Goal: Information Seeking & Learning: Learn about a topic

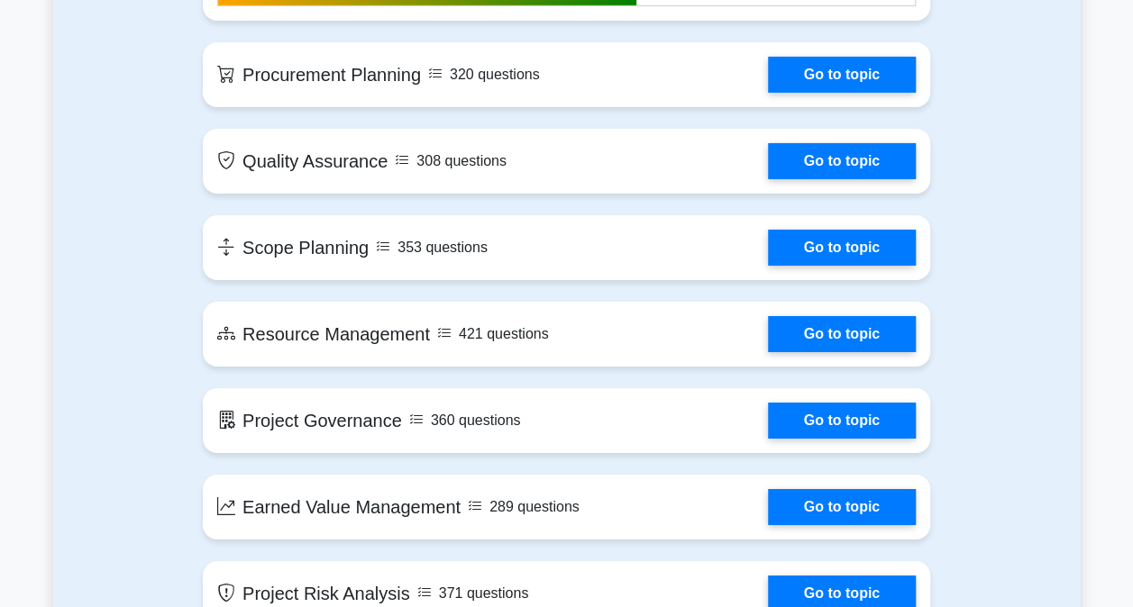
scroll to position [2793, 0]
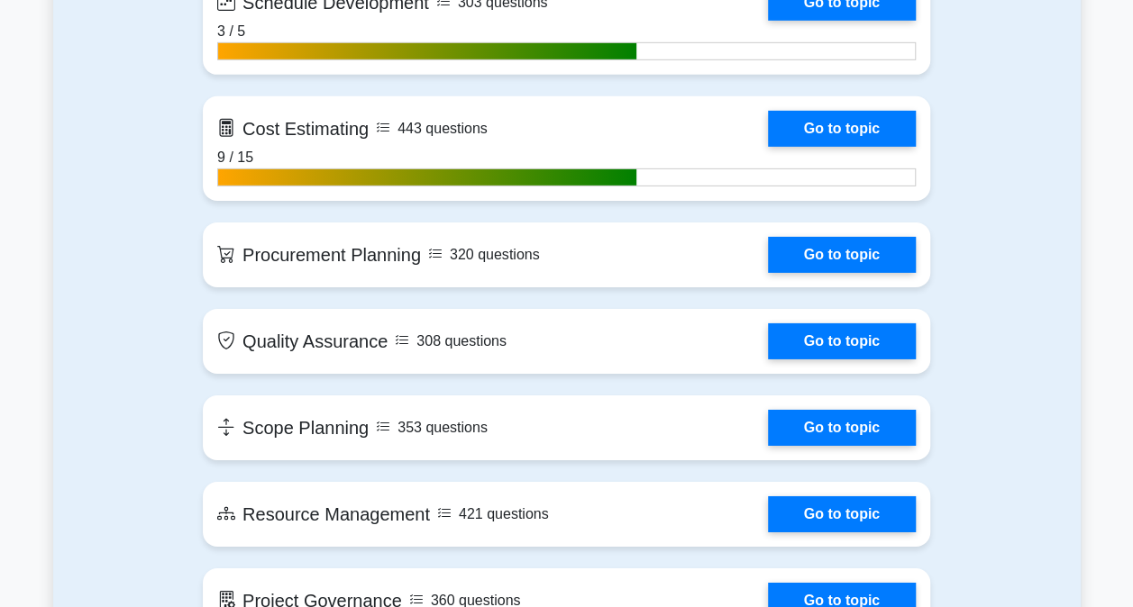
click at [811, 245] on link "Go to topic" at bounding box center [842, 255] width 148 height 36
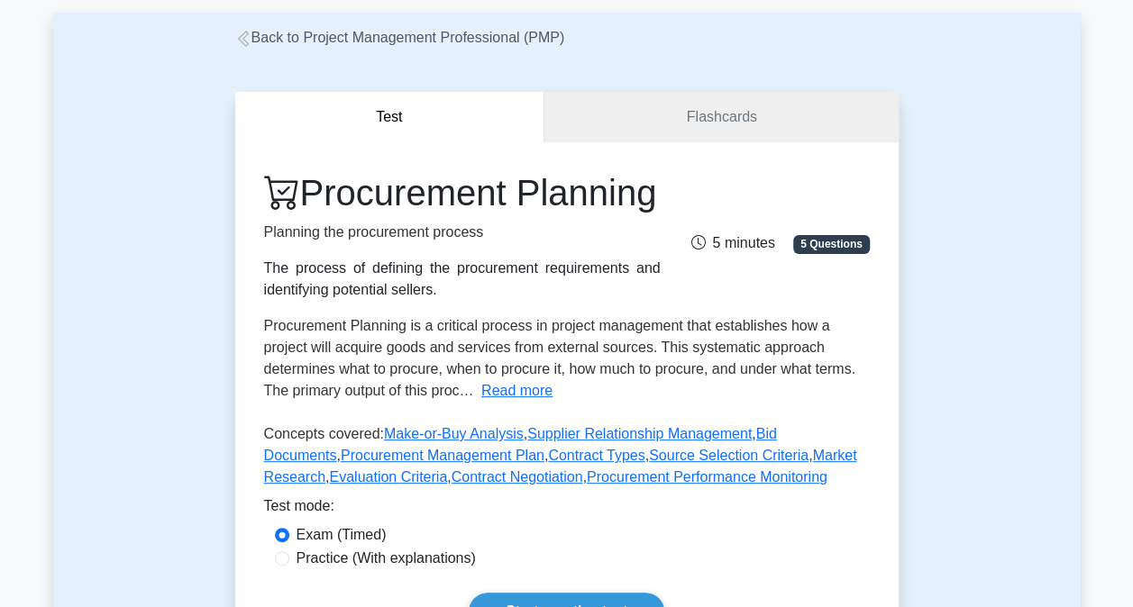
scroll to position [90, 0]
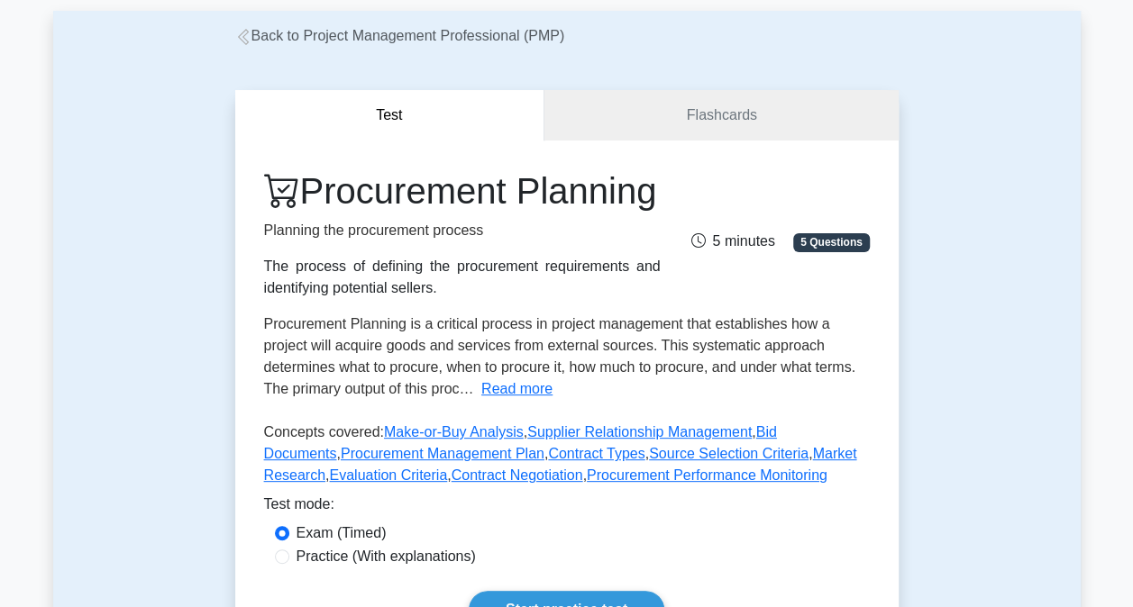
click at [486, 400] on button "Read more" at bounding box center [516, 389] width 71 height 22
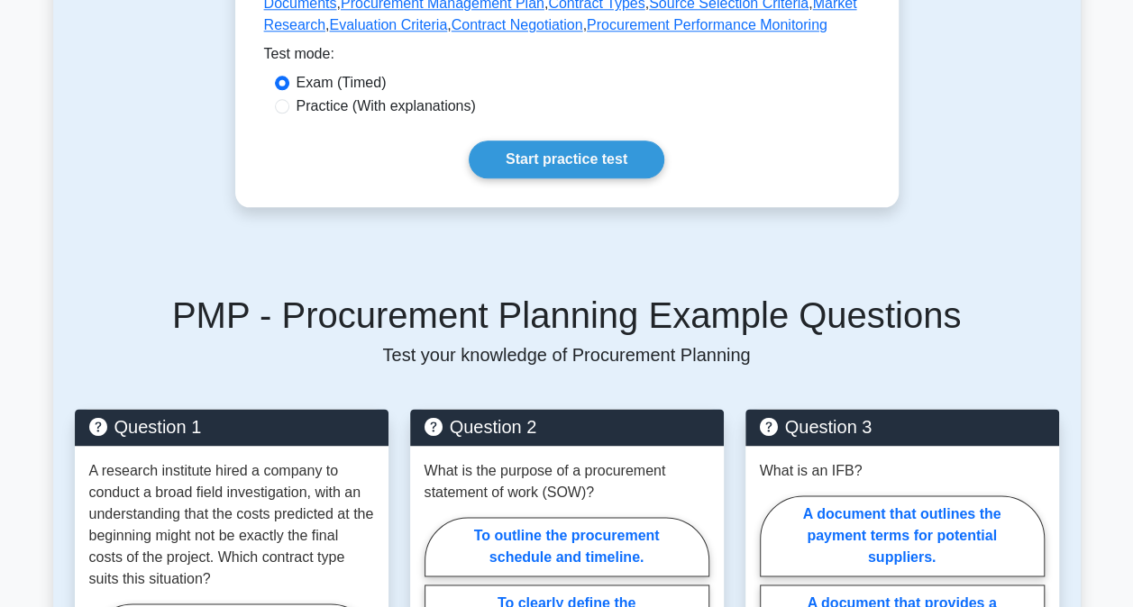
scroll to position [991, 0]
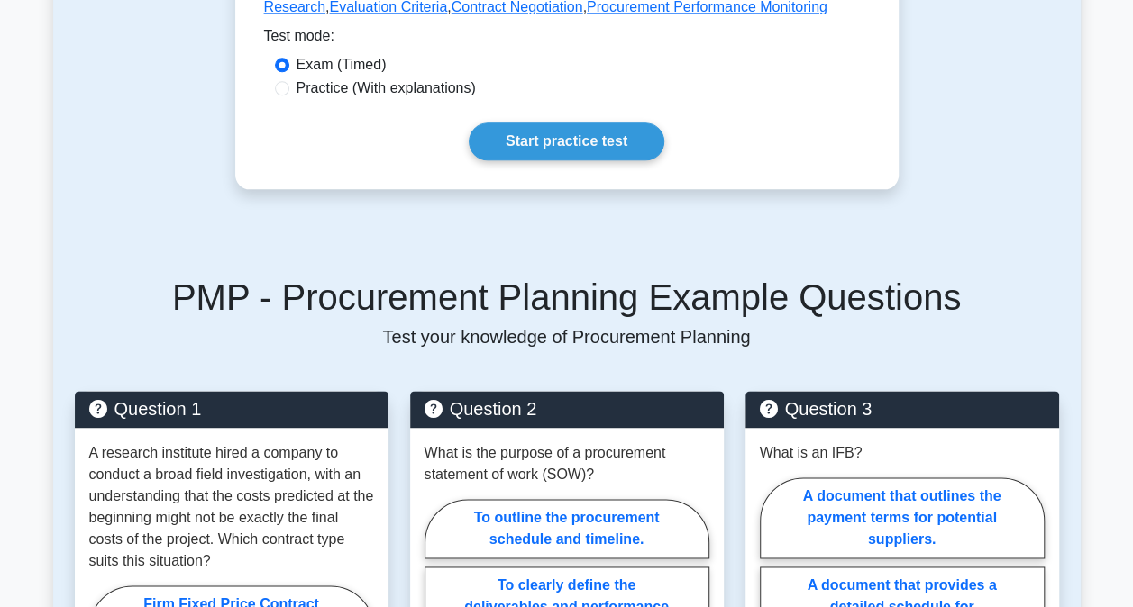
click at [533, 140] on link "Start practice test" at bounding box center [567, 142] width 196 height 38
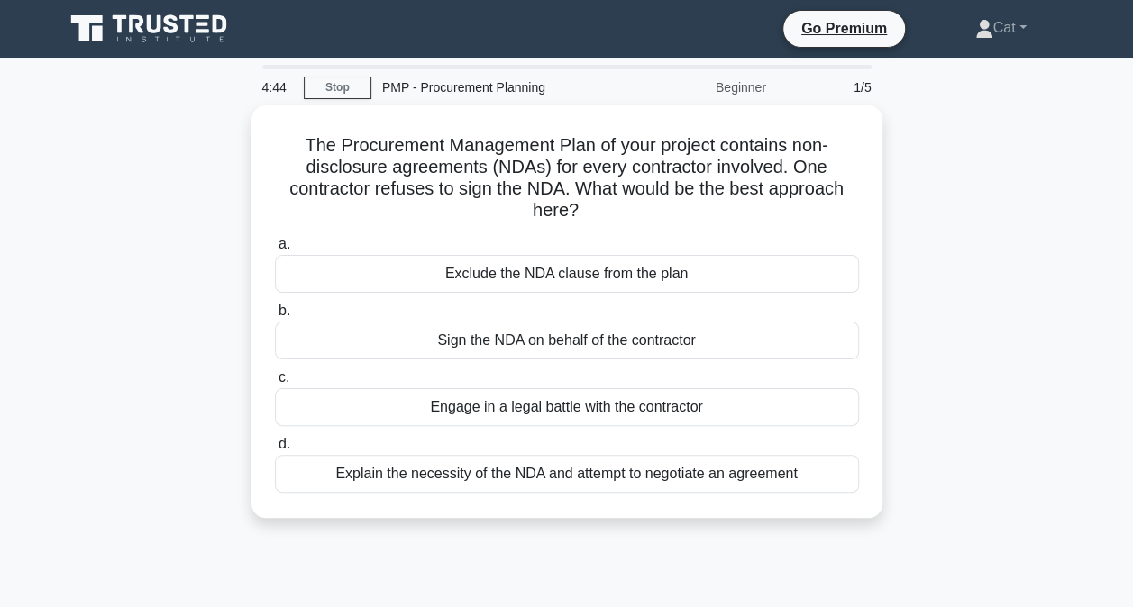
click at [553, 477] on div "Explain the necessity of the NDA and attempt to negotiate an agreement" at bounding box center [567, 474] width 584 height 38
click at [275, 451] on input "d. Explain the necessity of the NDA and attempt to negotiate an agreement" at bounding box center [275, 445] width 0 height 12
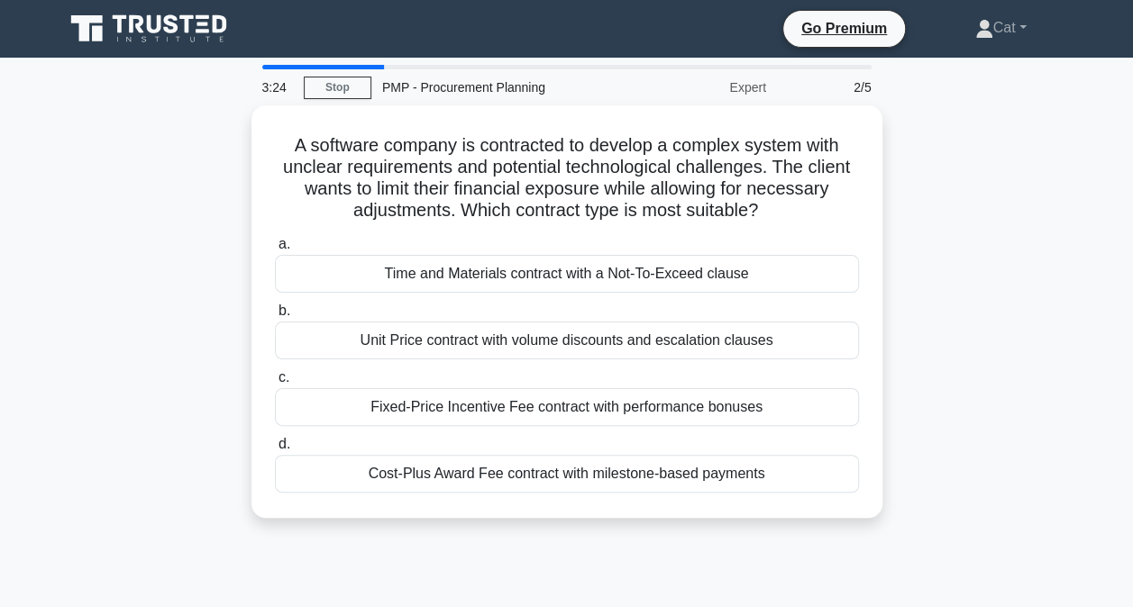
click at [586, 276] on div "Time and Materials contract with a Not-To-Exceed clause" at bounding box center [567, 274] width 584 height 38
click at [275, 251] on input "a. Time and Materials contract with a Not-To-Exceed clause" at bounding box center [275, 245] width 0 height 12
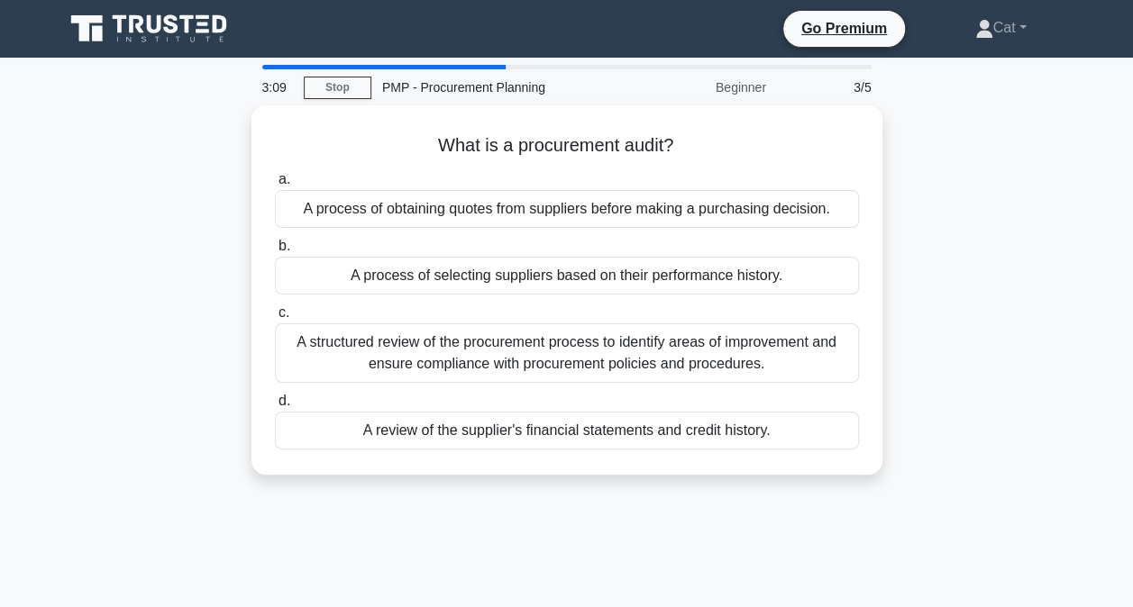
click at [575, 356] on div "A structured review of the procurement process to identify areas of improvement…" at bounding box center [567, 352] width 584 height 59
click at [275, 319] on input "c. A structured review of the procurement process to identify areas of improvem…" at bounding box center [275, 313] width 0 height 12
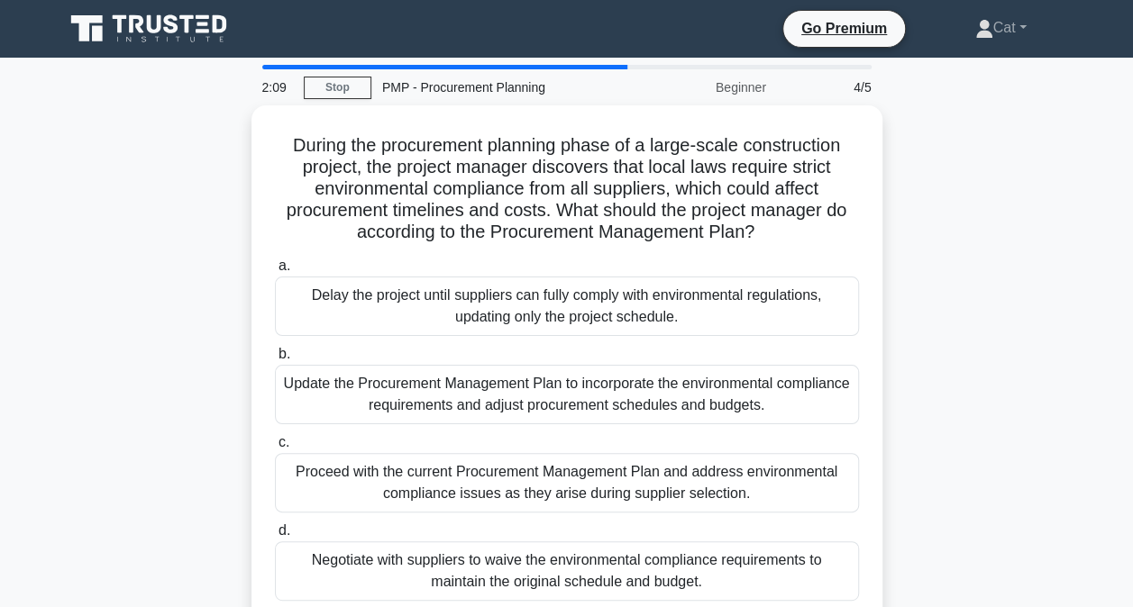
click at [602, 421] on div "a. Delay the project until suppliers can fully comply with environmental regula…" at bounding box center [567, 427] width 606 height 353
click at [601, 394] on div "Update the Procurement Management Plan to incorporate the environmental complia…" at bounding box center [567, 394] width 584 height 59
click at [275, 360] on input "b. Update the Procurement Management Plan to incorporate the environmental comp…" at bounding box center [275, 355] width 0 height 12
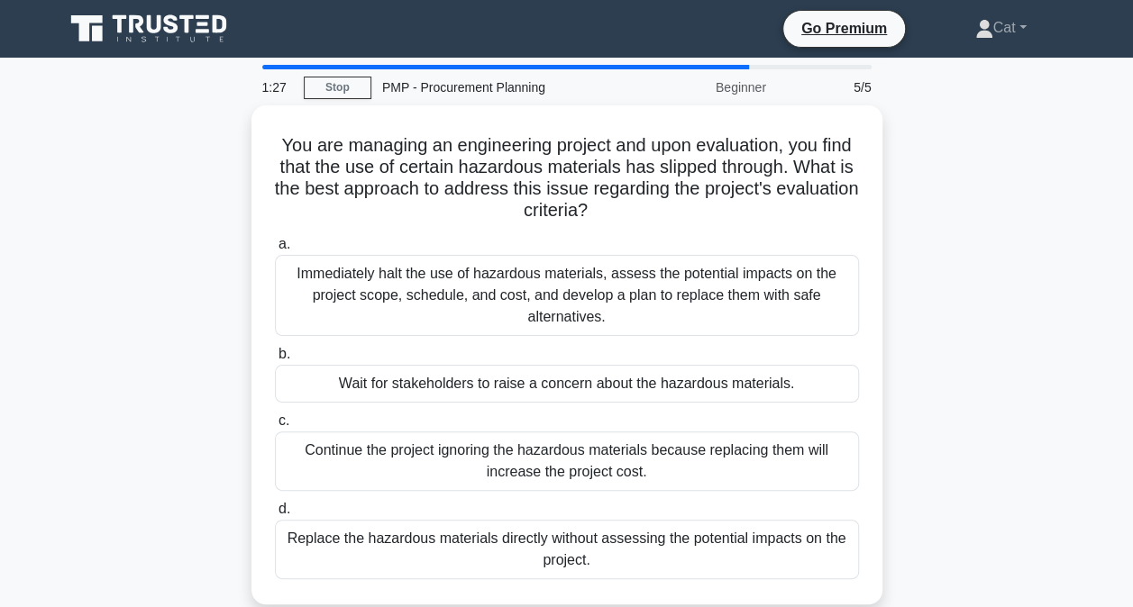
click at [676, 285] on div "Immediately halt the use of hazardous materials, assess the potential impacts o…" at bounding box center [567, 295] width 584 height 81
click at [275, 251] on input "a. Immediately halt the use of hazardous materials, assess the potential impact…" at bounding box center [275, 245] width 0 height 12
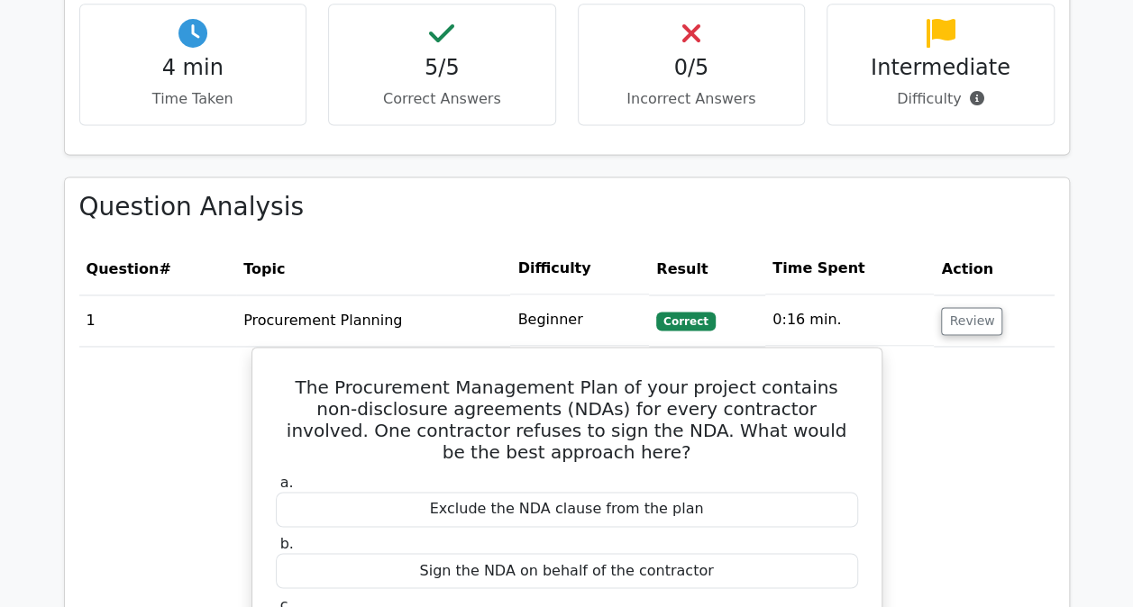
scroll to position [1081, 0]
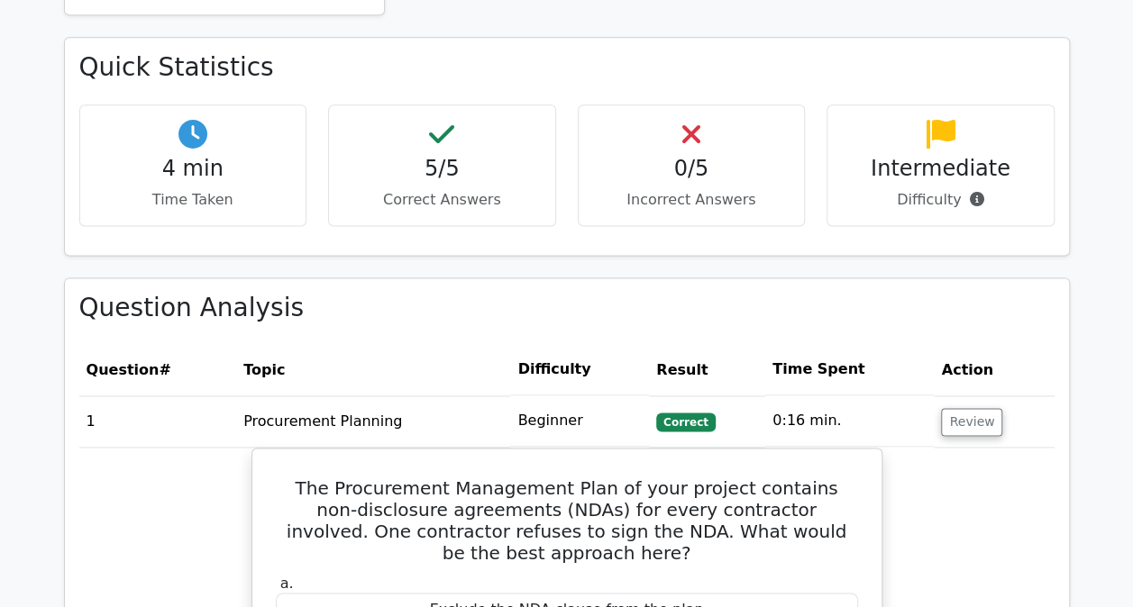
click at [973, 408] on button "Review" at bounding box center [971, 422] width 61 height 28
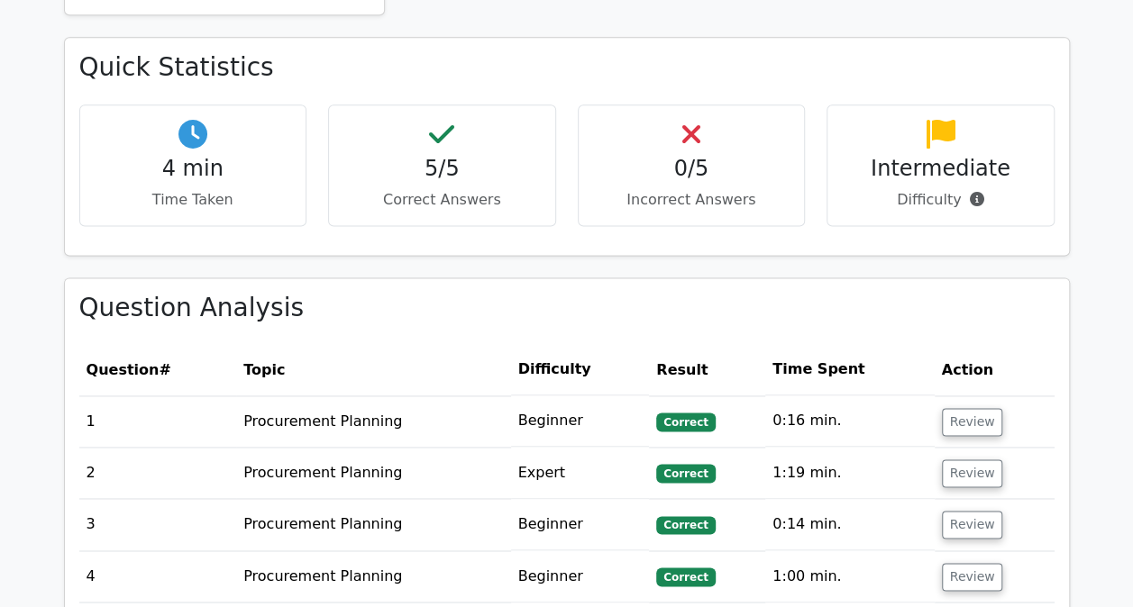
click at [953, 460] on button "Review" at bounding box center [972, 474] width 61 height 28
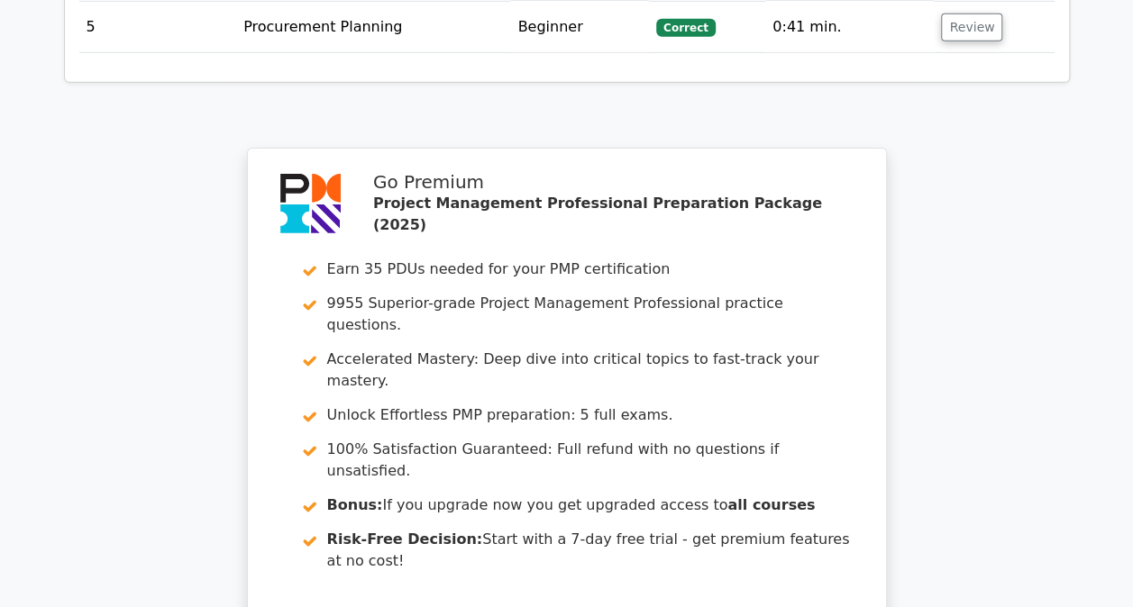
scroll to position [3013, 0]
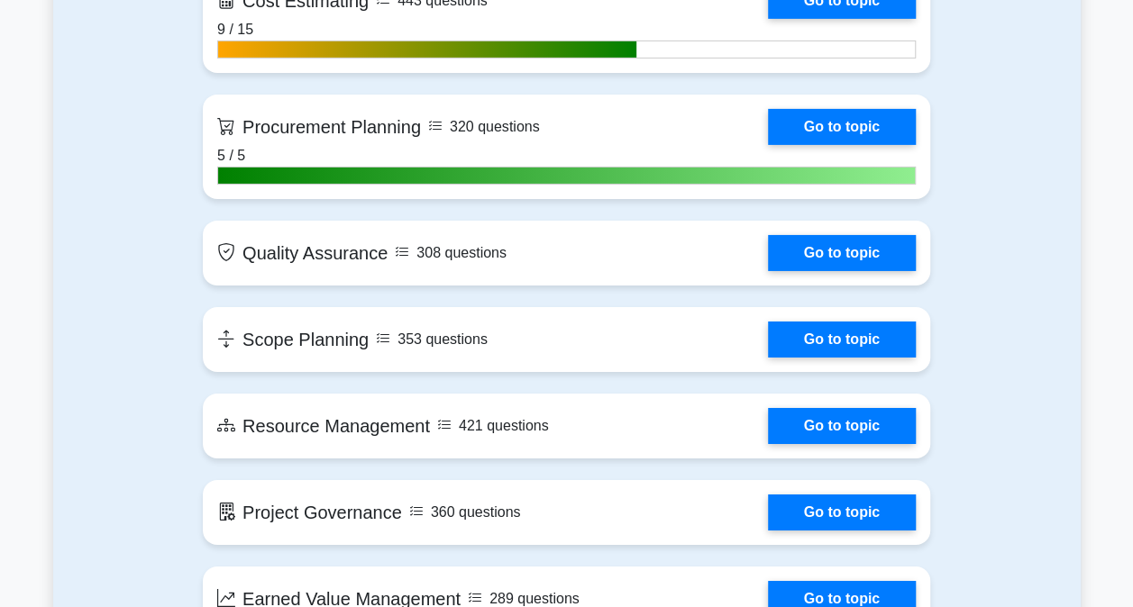
scroll to position [2884, 0]
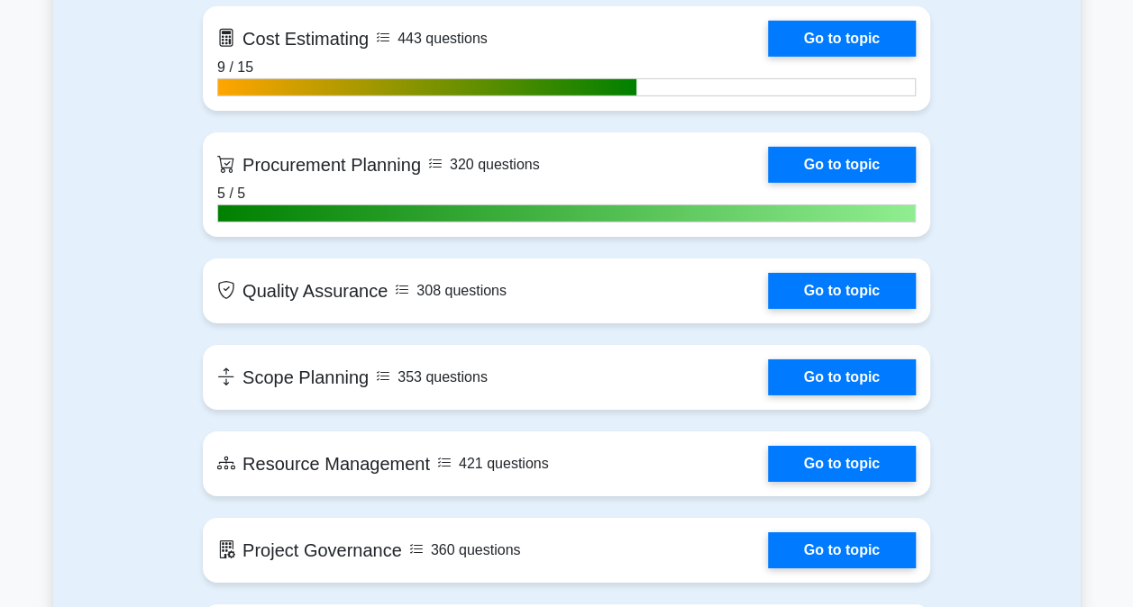
click at [806, 290] on link "Go to topic" at bounding box center [842, 291] width 148 height 36
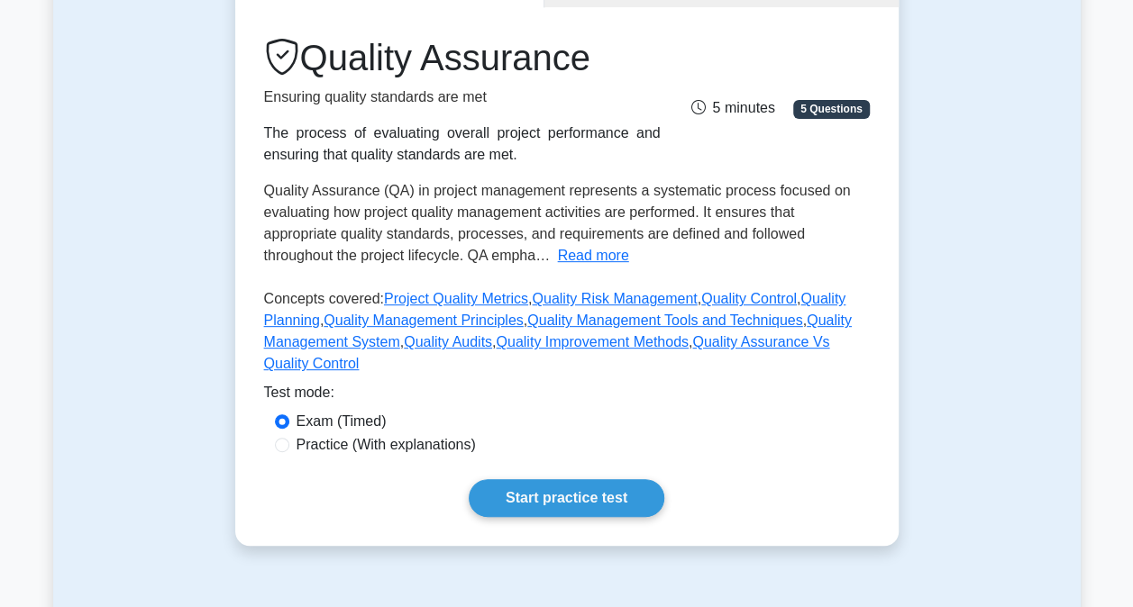
scroll to position [270, 0]
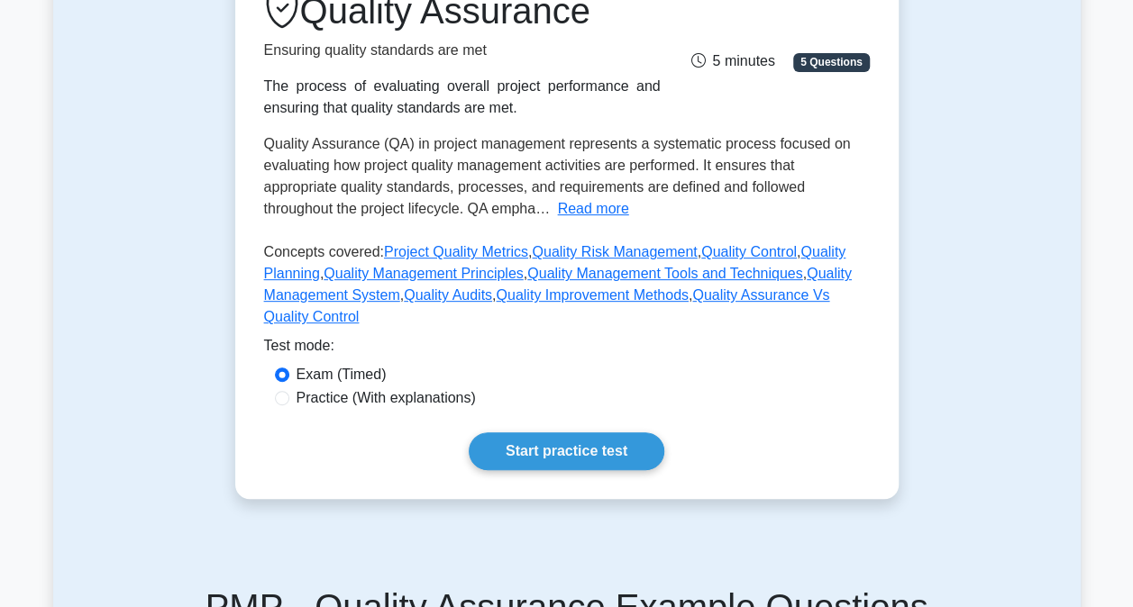
click at [619, 209] on button "Read more" at bounding box center [592, 209] width 71 height 22
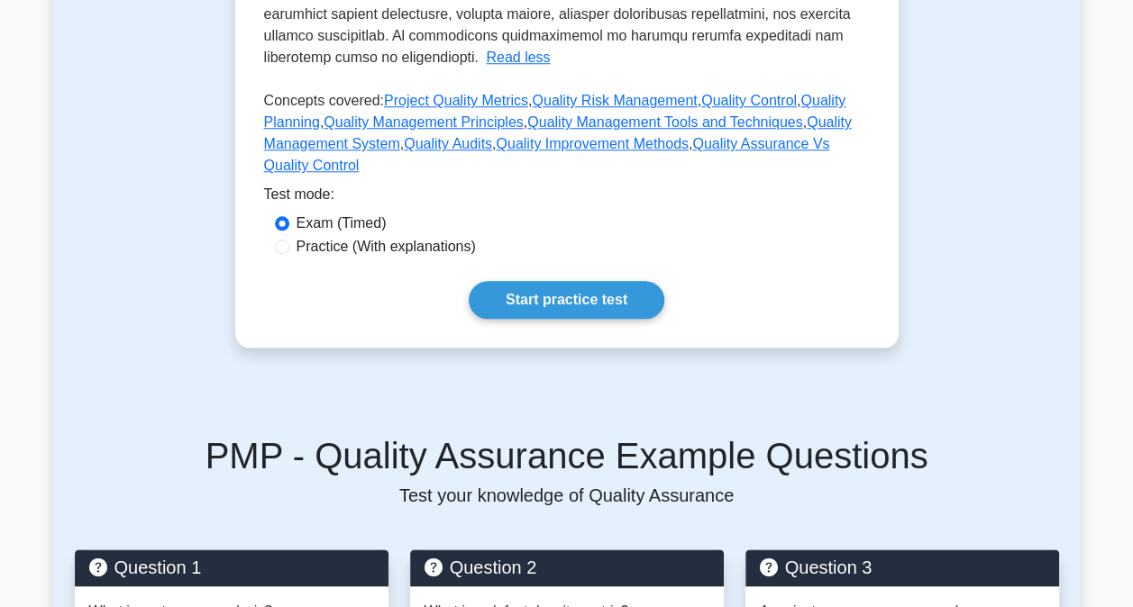
scroll to position [901, 0]
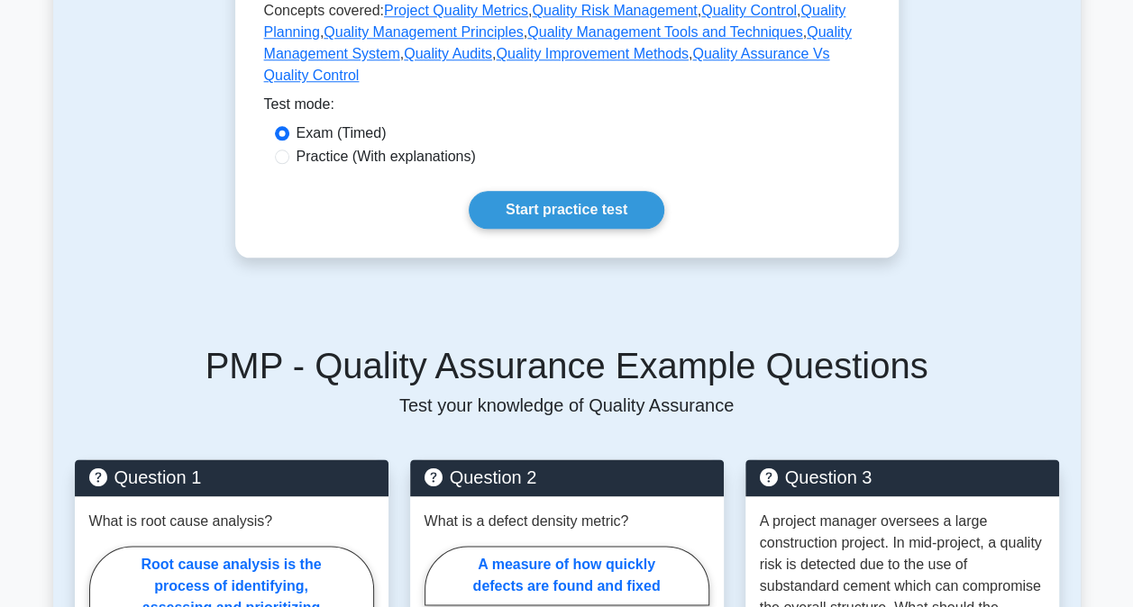
click at [595, 192] on link "Start practice test" at bounding box center [567, 210] width 196 height 38
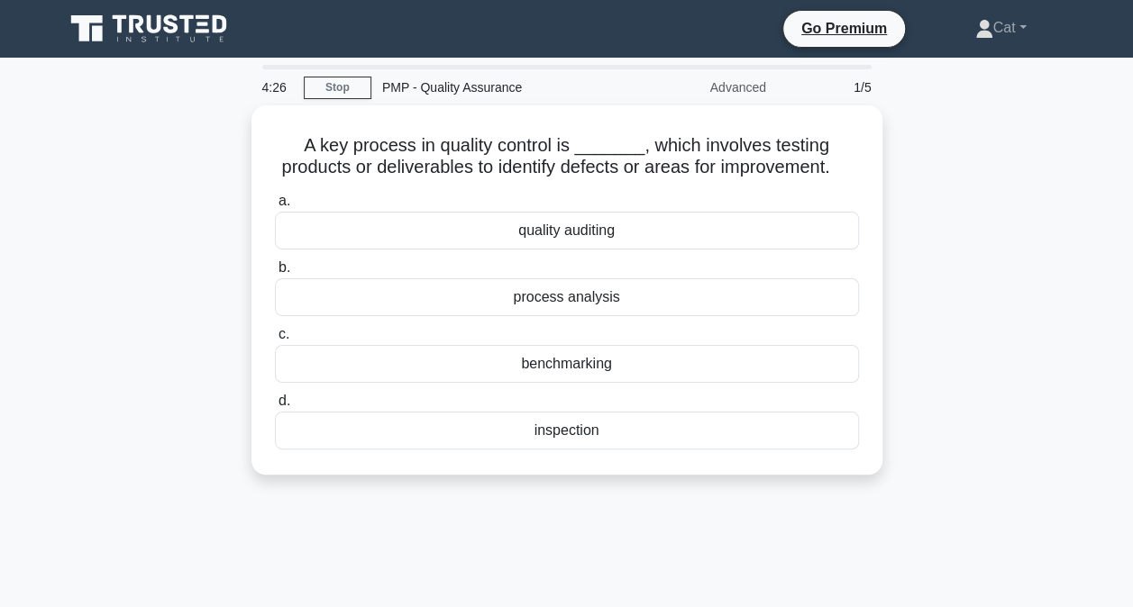
click at [679, 450] on div "inspection" at bounding box center [567, 431] width 584 height 38
click at [275, 407] on input "d. inspection" at bounding box center [275, 402] width 0 height 12
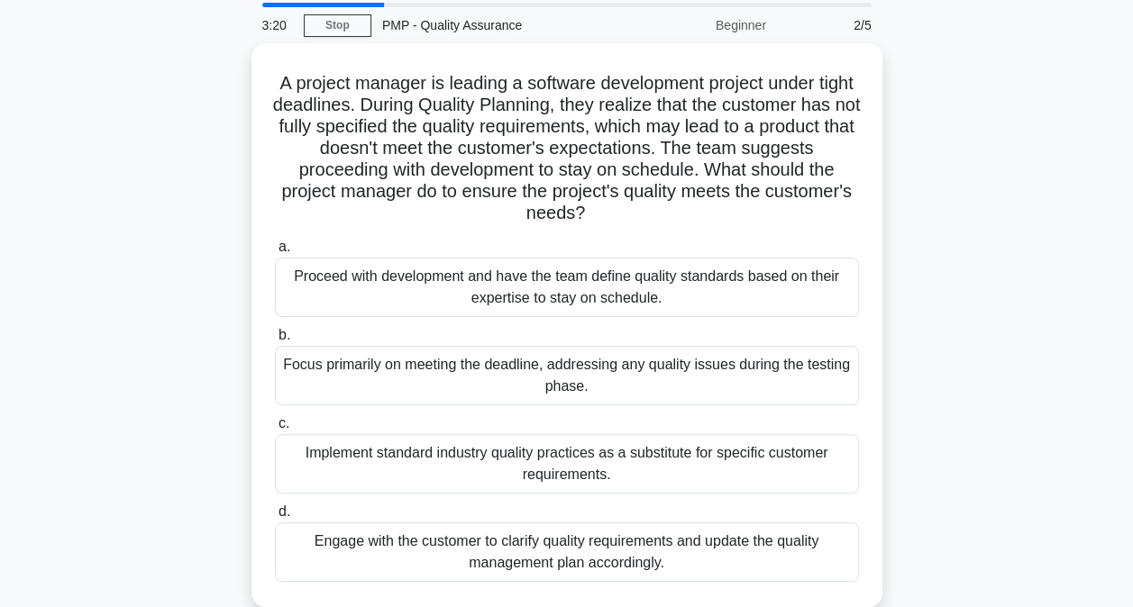
scroll to position [90, 0]
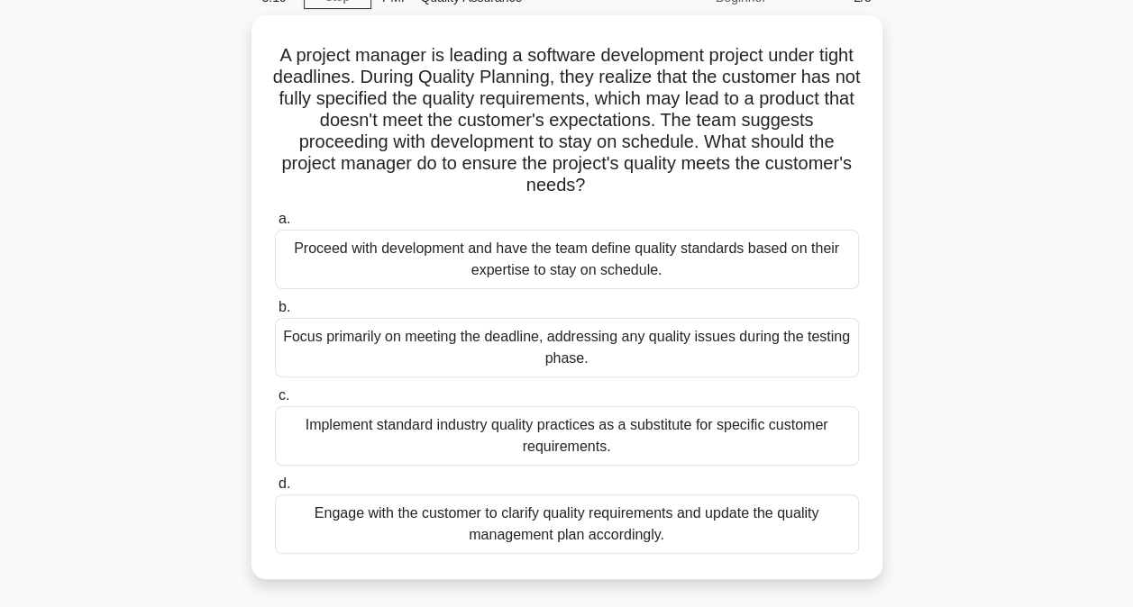
click at [612, 519] on div "Engage with the customer to clarify quality requirements and update the quality…" at bounding box center [567, 524] width 584 height 59
click at [275, 490] on input "d. Engage with the customer to clarify quality requirements and update the qual…" at bounding box center [275, 484] width 0 height 12
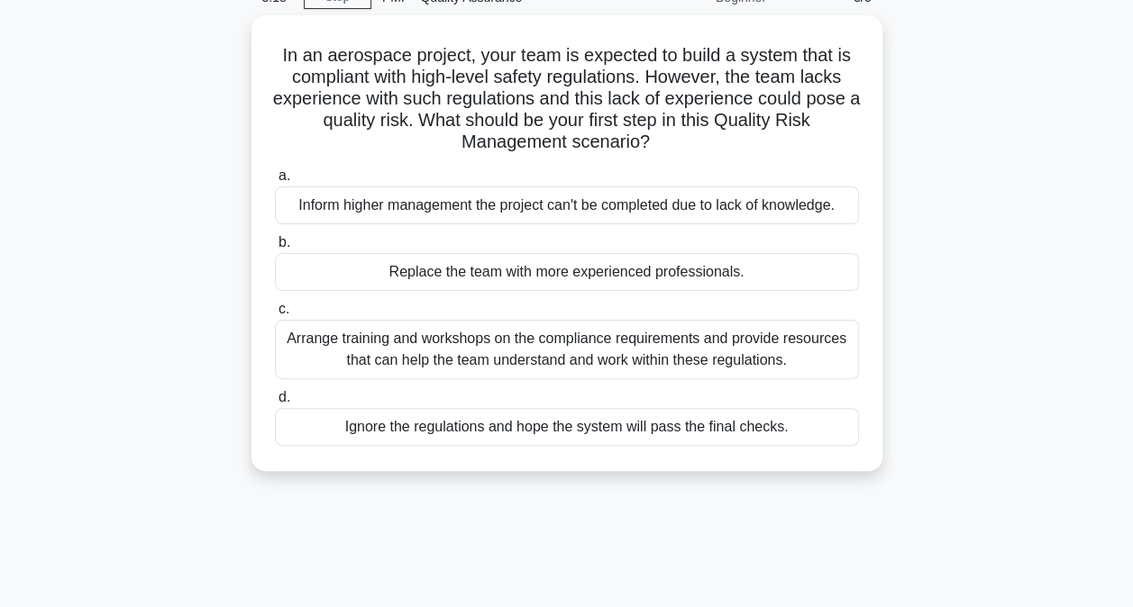
scroll to position [0, 0]
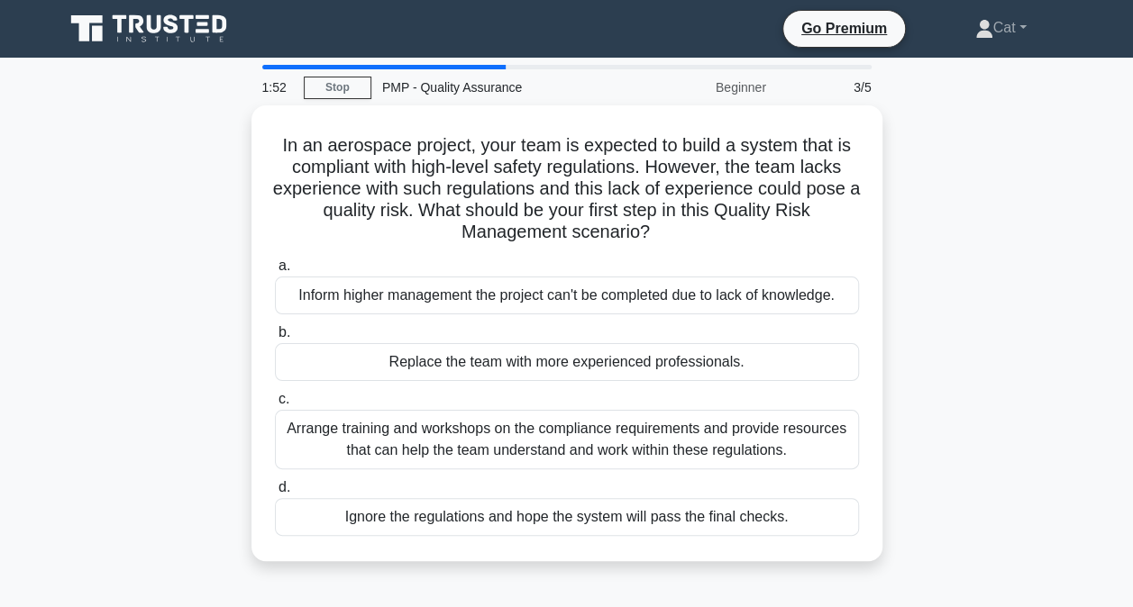
click at [602, 434] on div "Arrange training and workshops on the compliance requirements and provide resou…" at bounding box center [567, 439] width 584 height 59
click at [275, 405] on input "c. Arrange training and workshops on the compliance requirements and provide re…" at bounding box center [275, 400] width 0 height 12
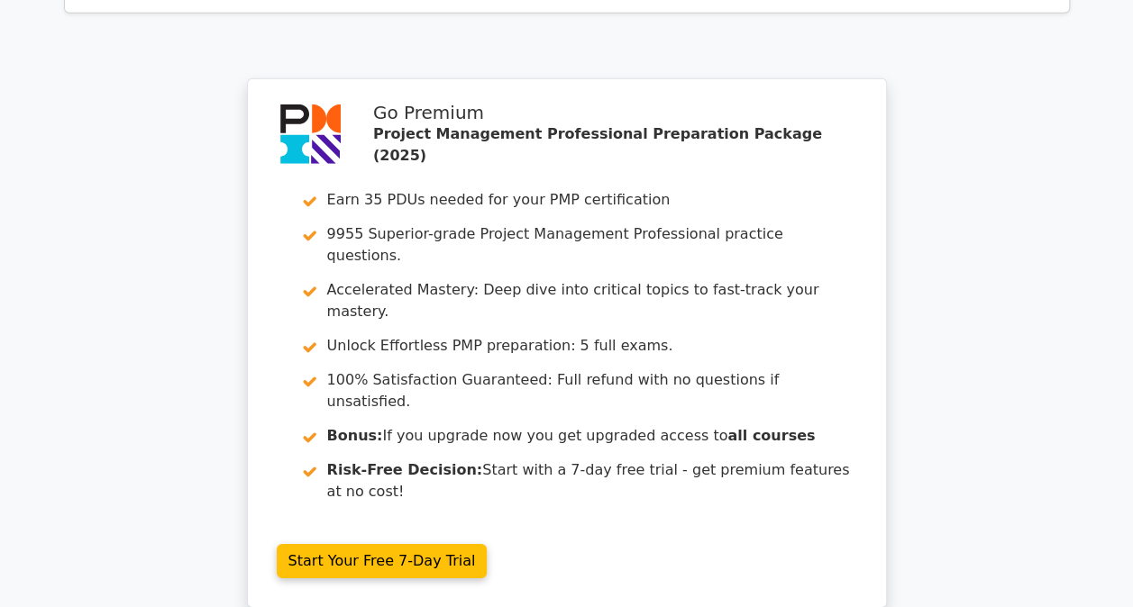
scroll to position [2737, 0]
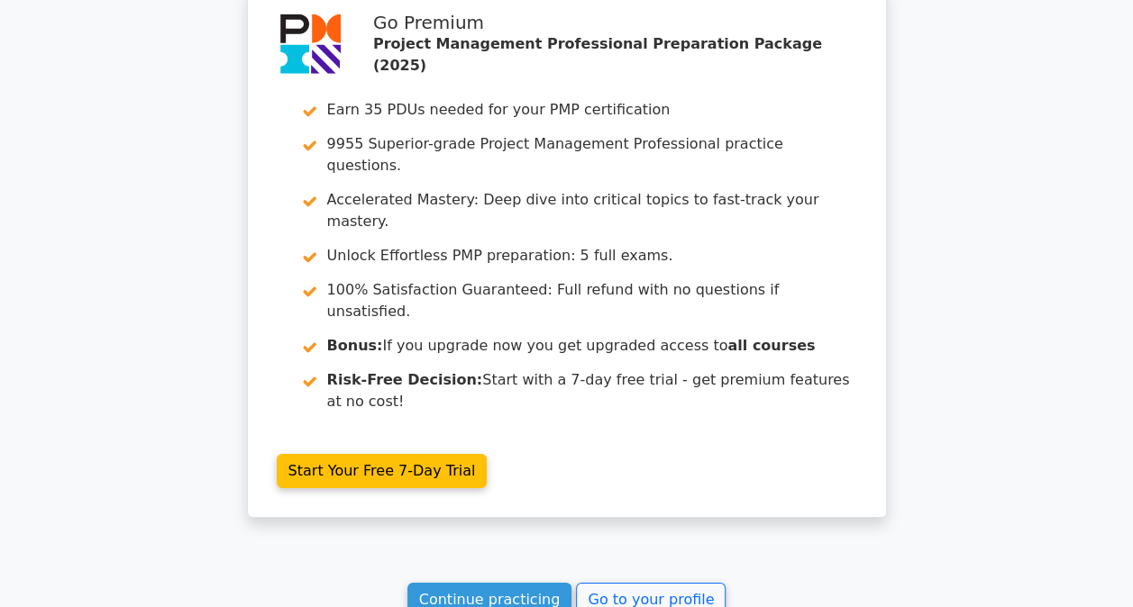
click at [486, 583] on link "Continue practicing" at bounding box center [489, 600] width 165 height 34
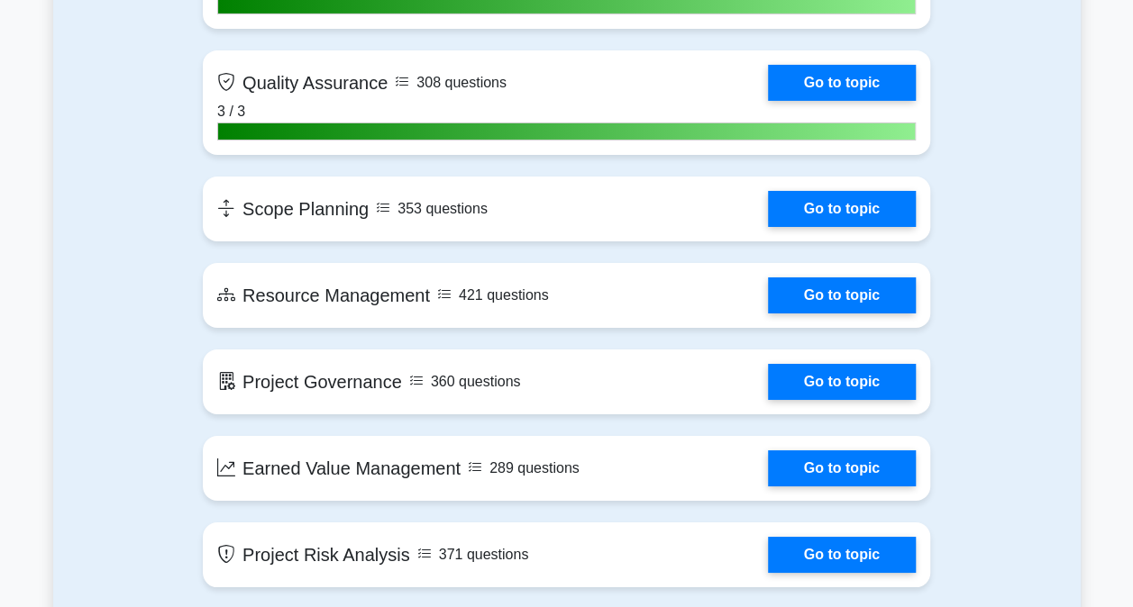
scroll to position [3064, 0]
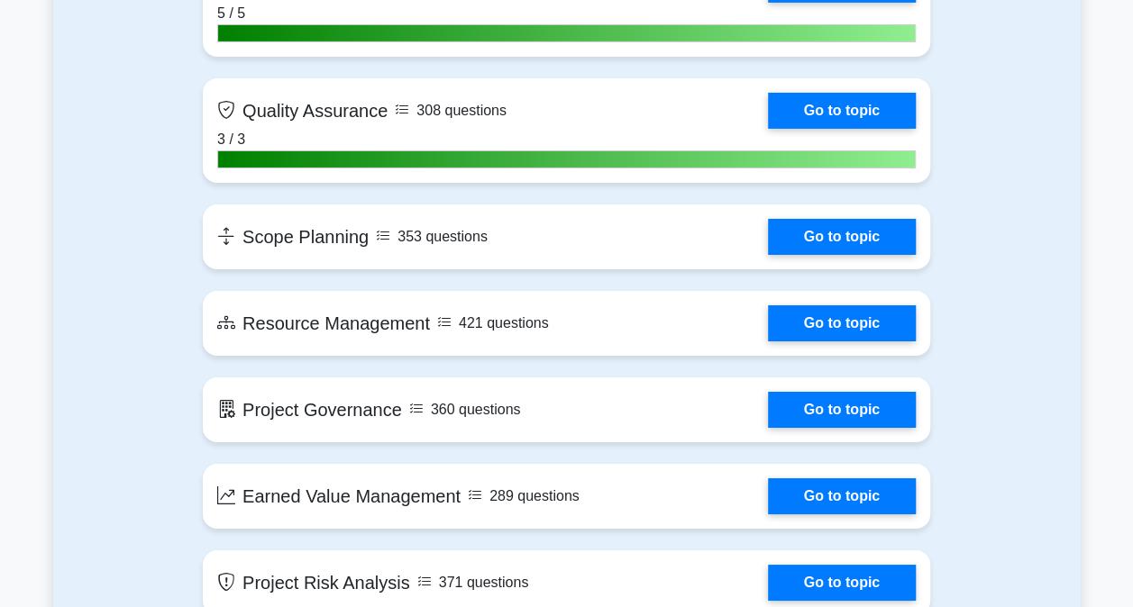
click at [845, 238] on link "Go to topic" at bounding box center [842, 237] width 148 height 36
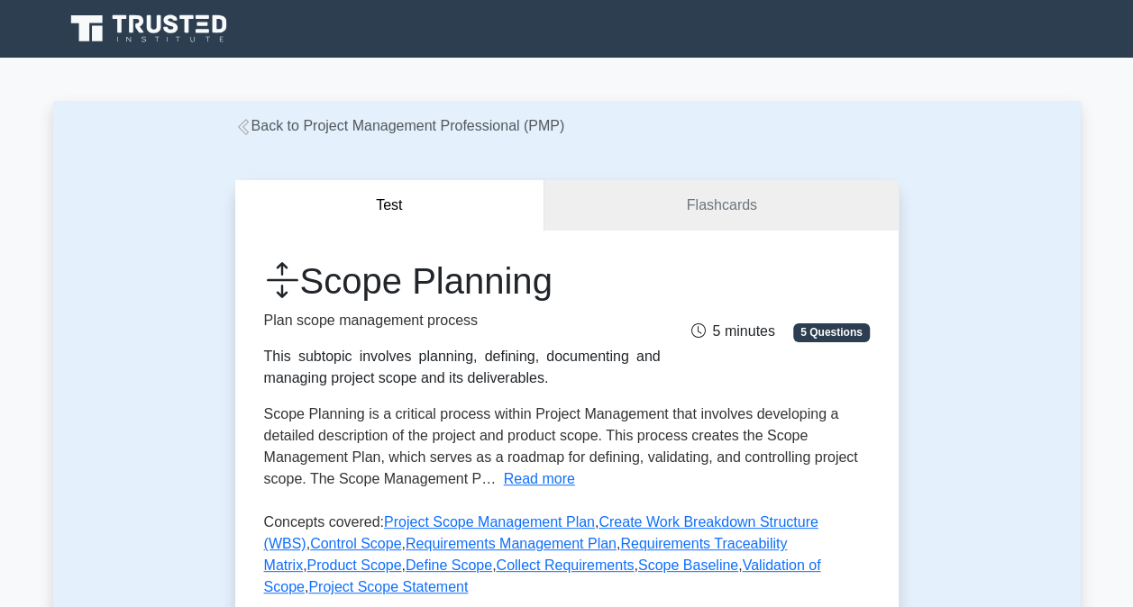
click at [514, 488] on div "Scope Planning Plan scope management process This subtopic involves planning, d…" at bounding box center [567, 433] width 606 height 346
click at [514, 471] on button "Read more" at bounding box center [539, 480] width 71 height 22
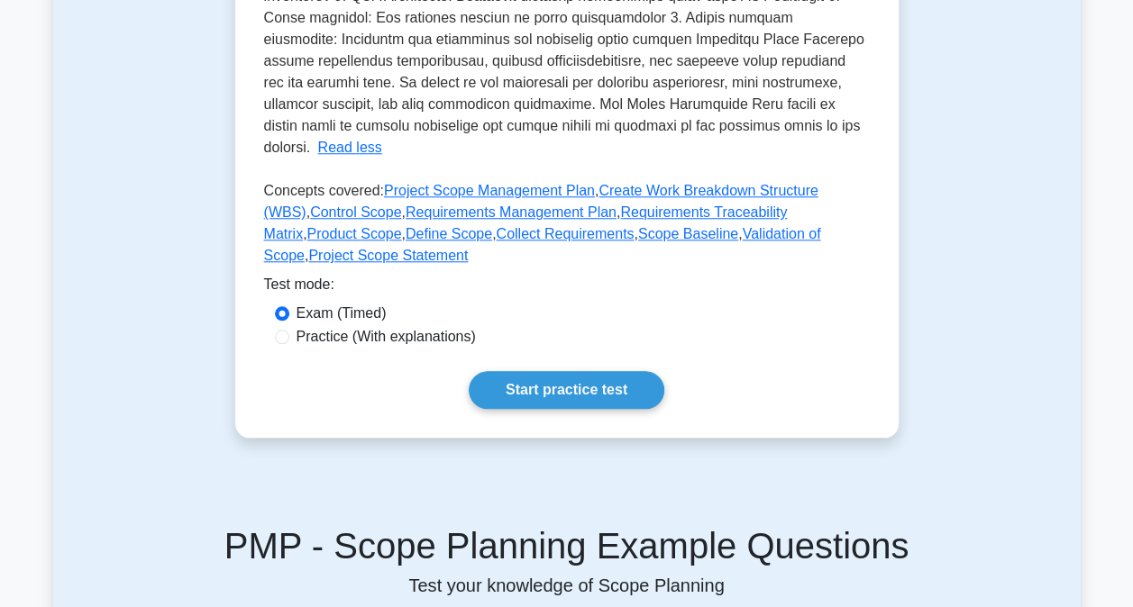
scroll to position [901, 0]
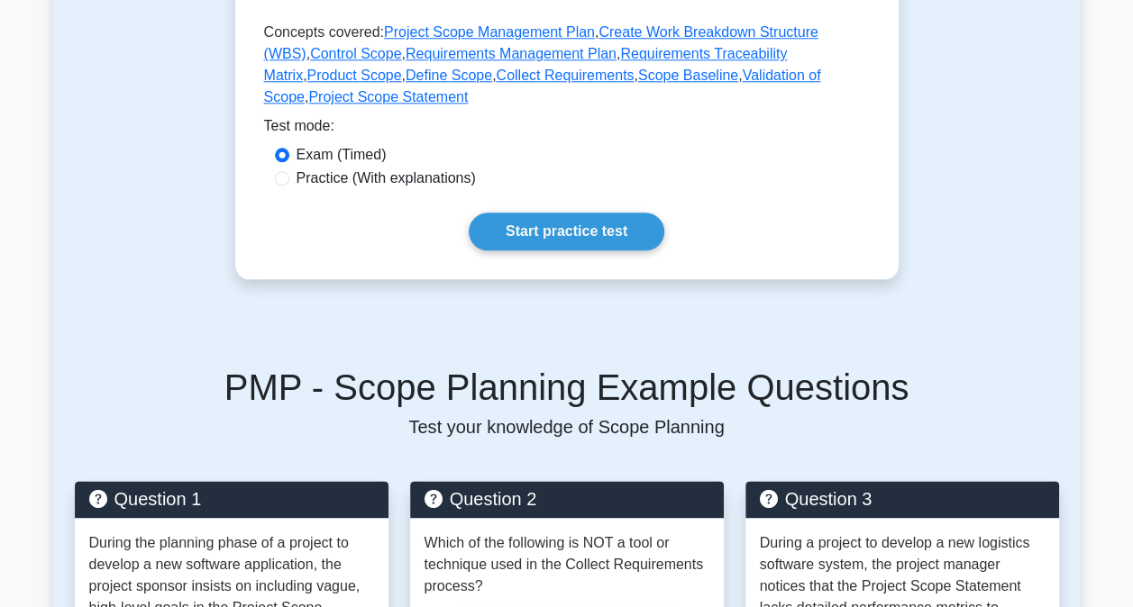
click at [583, 213] on link "Start practice test" at bounding box center [567, 232] width 196 height 38
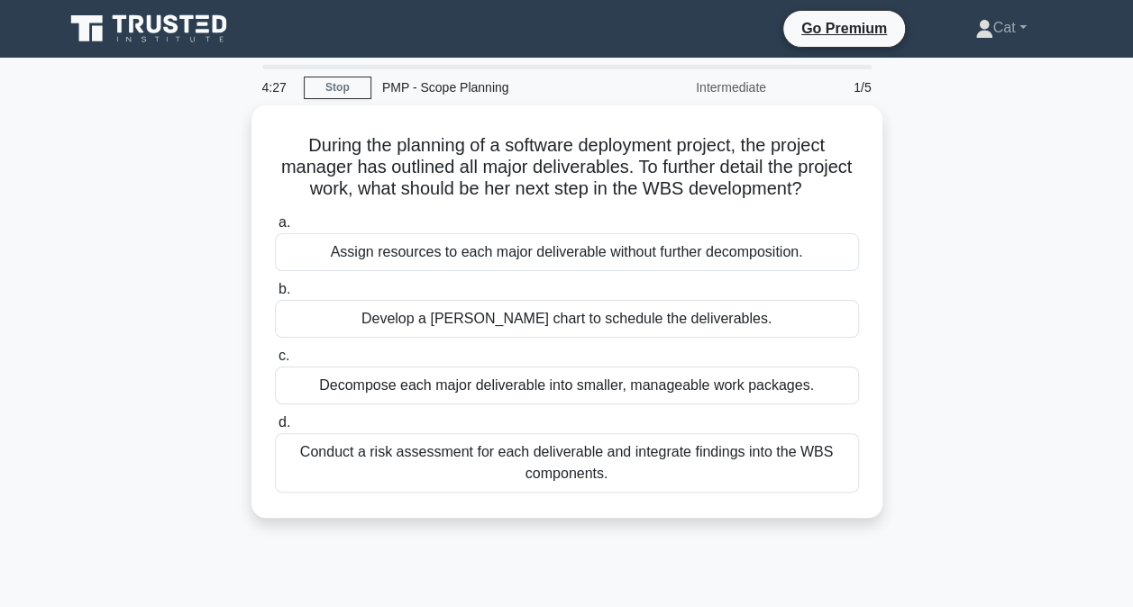
click at [544, 493] on div "Conduct a risk assessment for each deliverable and integrate findings into the …" at bounding box center [567, 462] width 584 height 59
click at [275, 429] on input "d. Conduct a risk assessment for each deliverable and integrate findings into t…" at bounding box center [275, 423] width 0 height 12
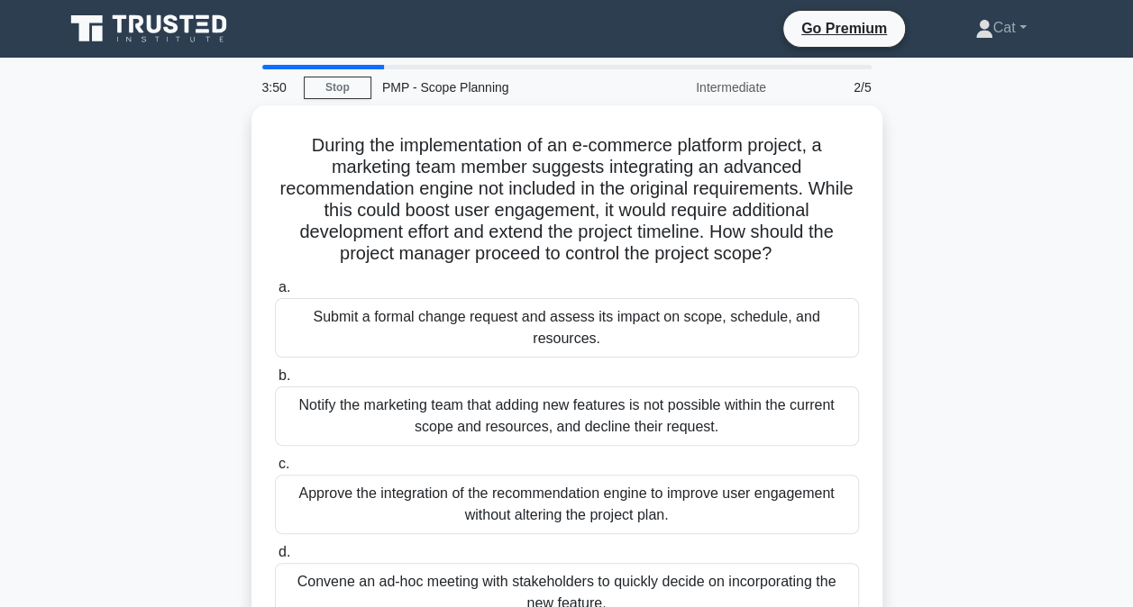
click at [677, 317] on div "Submit a formal change request and assess its impact on scope, schedule, and re…" at bounding box center [567, 327] width 584 height 59
click at [275, 294] on input "a. Submit a formal change request and assess its impact on scope, schedule, and…" at bounding box center [275, 288] width 0 height 12
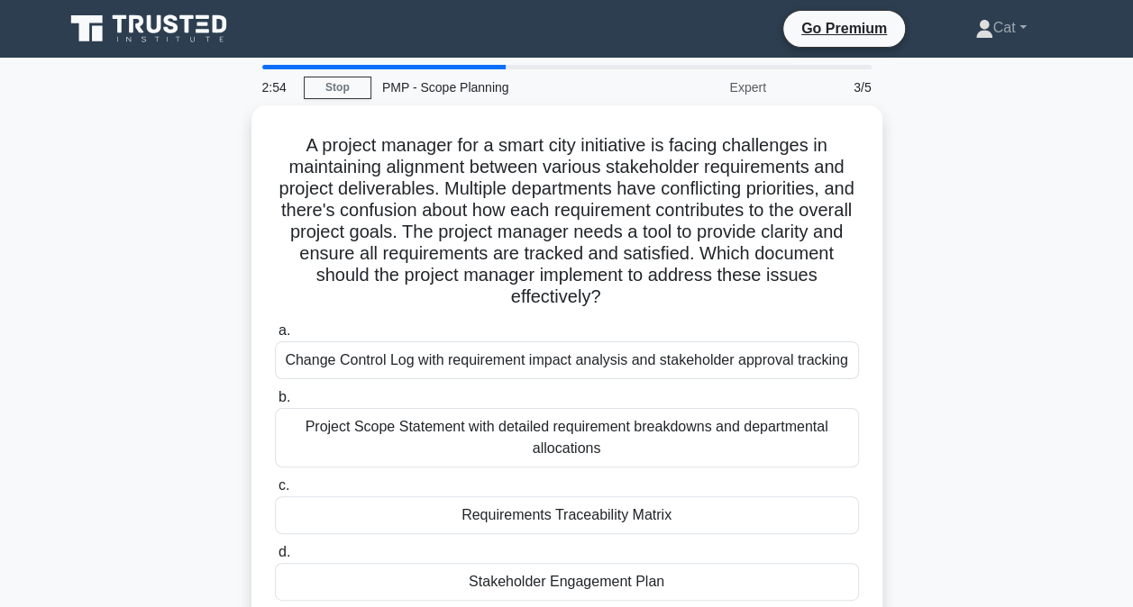
click at [647, 512] on div "Requirements Traceability Matrix" at bounding box center [567, 516] width 584 height 38
click at [275, 492] on input "c. Requirements Traceability Matrix" at bounding box center [275, 486] width 0 height 12
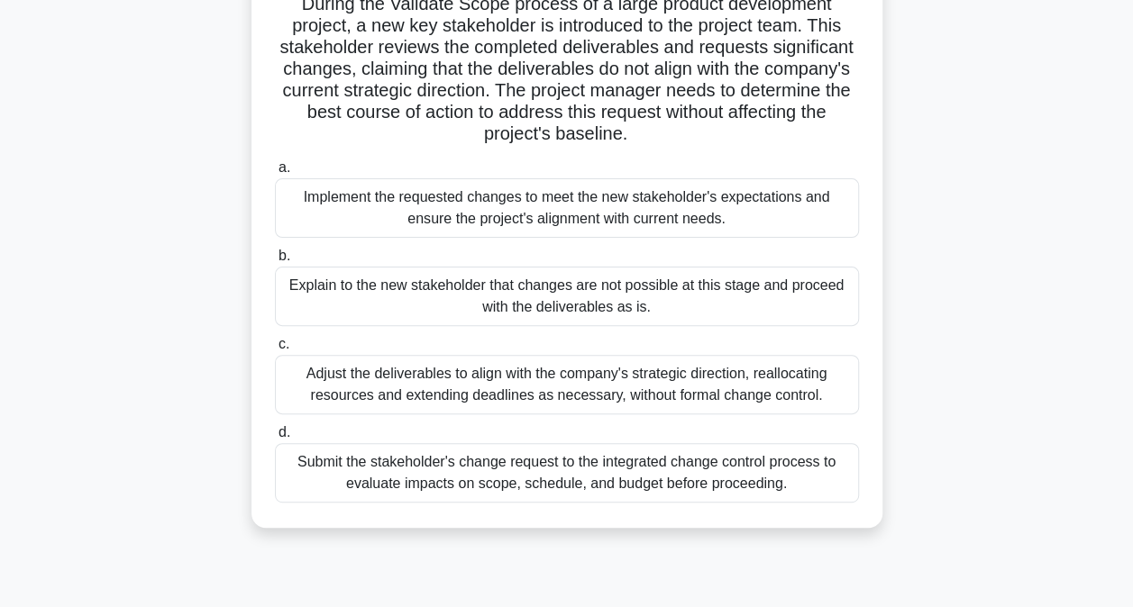
scroll to position [180, 0]
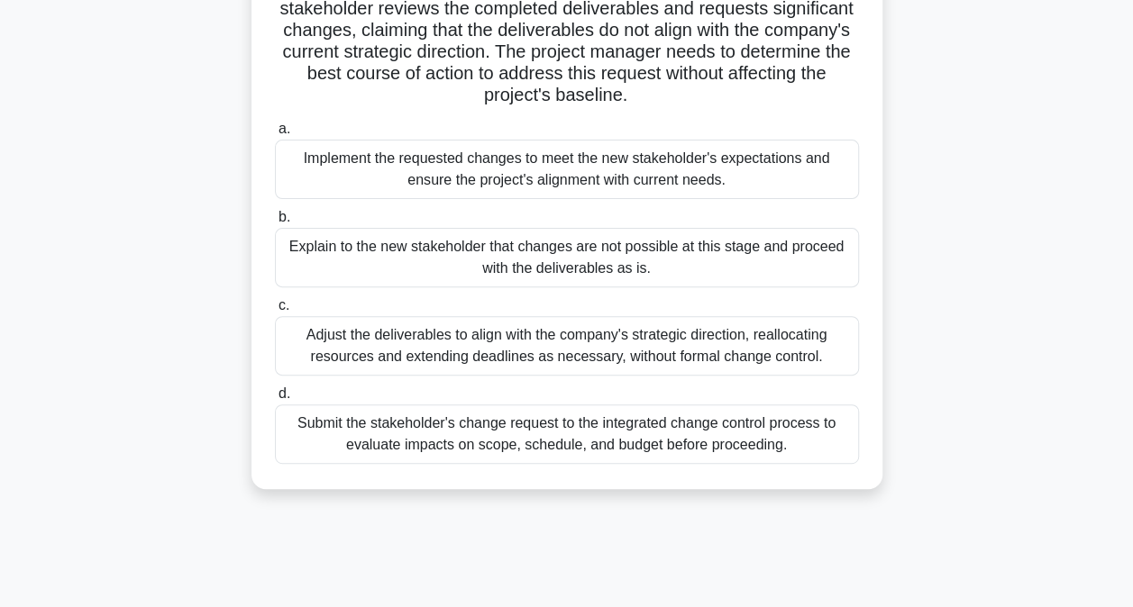
click at [653, 439] on div "Submit the stakeholder's change request to the integrated change control proces…" at bounding box center [567, 434] width 584 height 59
click at [275, 400] on input "d. Submit the stakeholder's change request to the integrated change control pro…" at bounding box center [275, 394] width 0 height 12
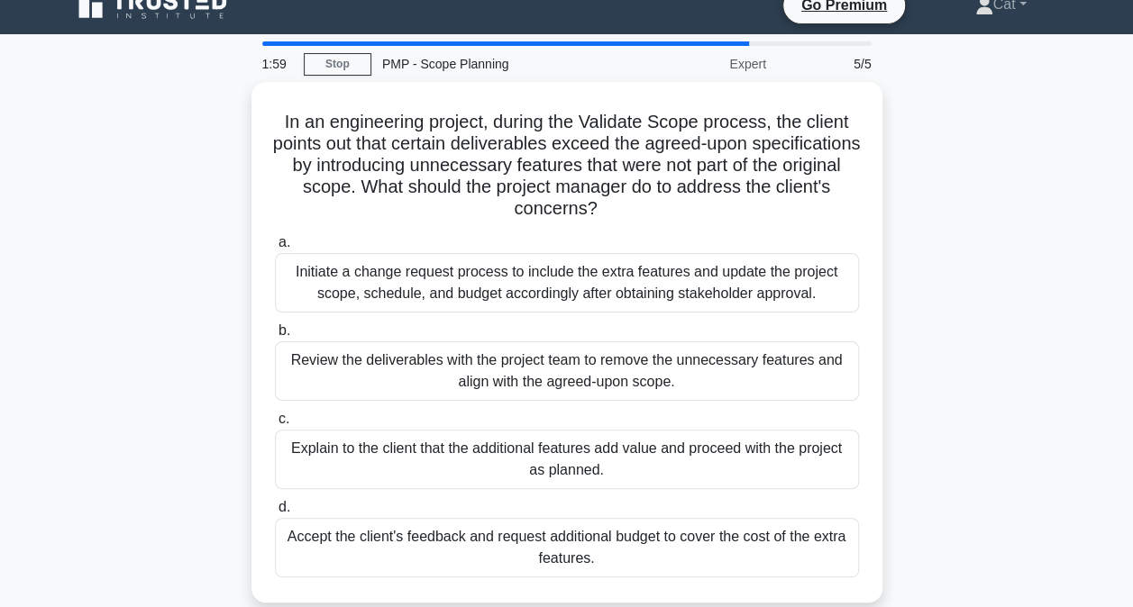
scroll to position [0, 0]
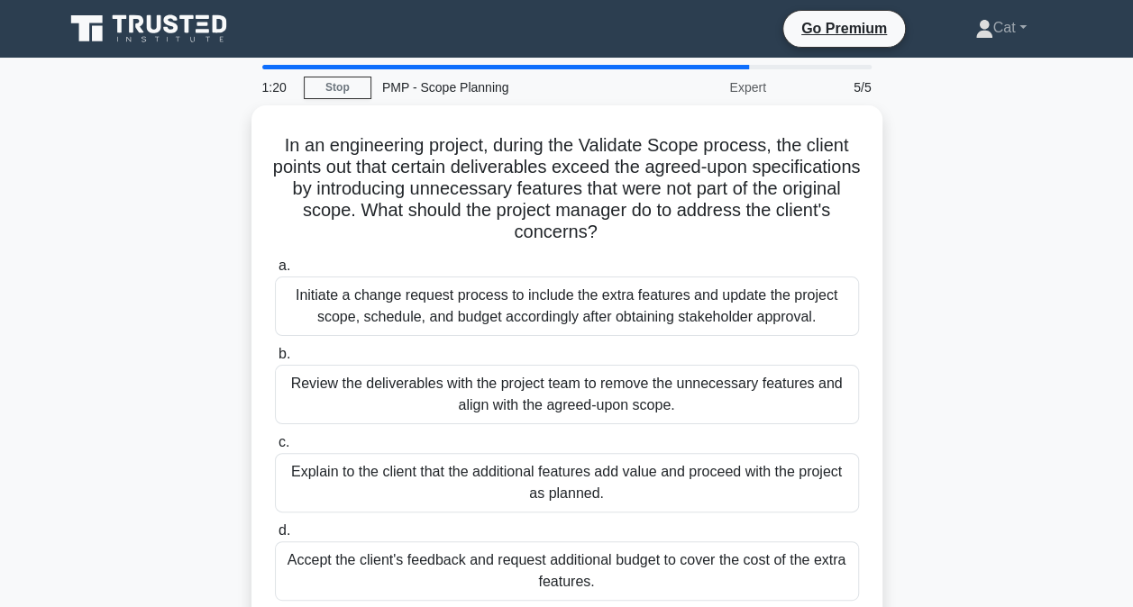
click at [672, 384] on div "Review the deliverables with the project team to remove the unnecessary feature…" at bounding box center [567, 394] width 584 height 59
click at [275, 360] on input "b. Review the deliverables with the project team to remove the unnecessary feat…" at bounding box center [275, 355] width 0 height 12
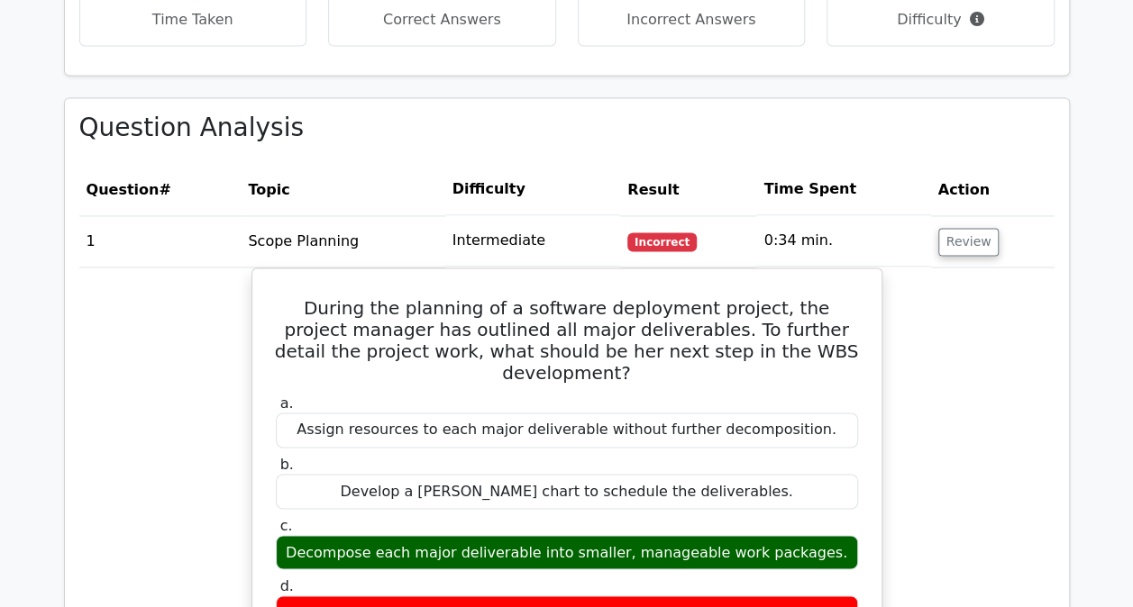
scroll to position [1352, 0]
